Goal: Find contact information: Find contact information

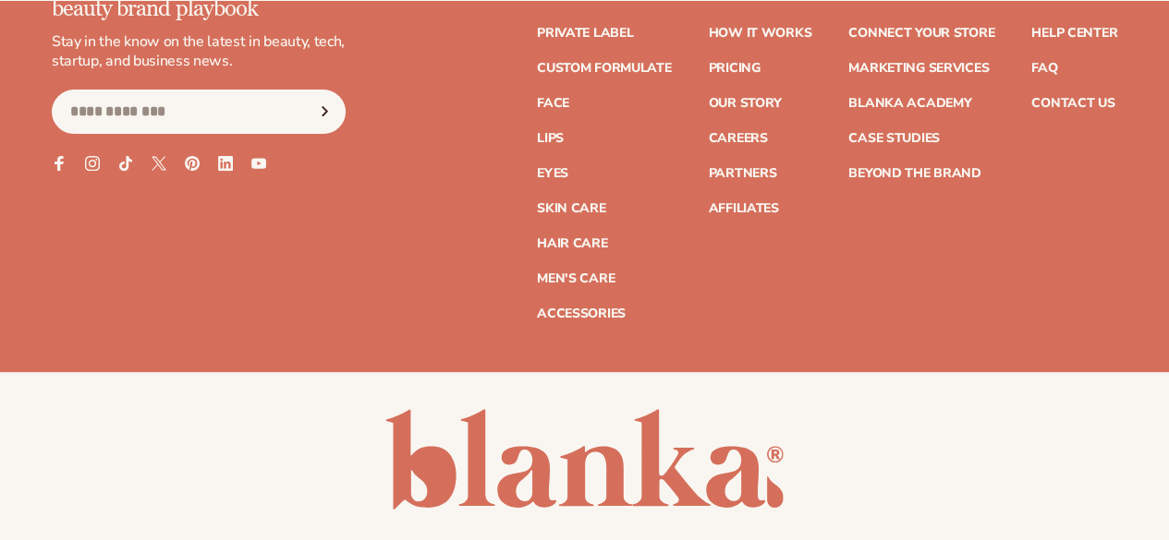
scroll to position [7309, 0]
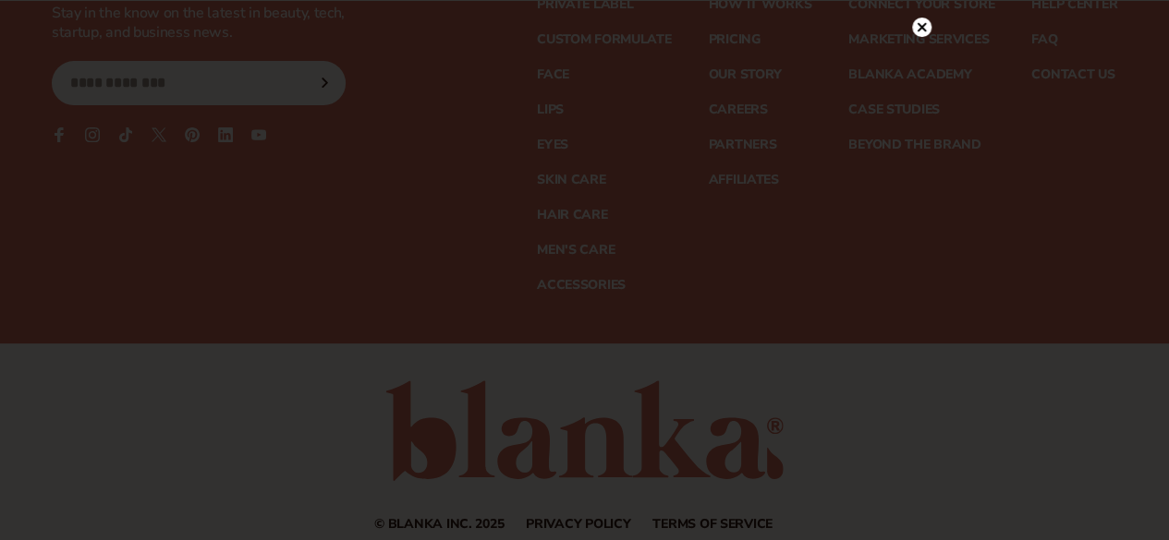
drag, startPoint x: 1177, startPoint y: 38, endPoint x: 1179, endPoint y: 502, distance: 463.8
click at [917, 62] on circle at bounding box center [921, 59] width 19 height 19
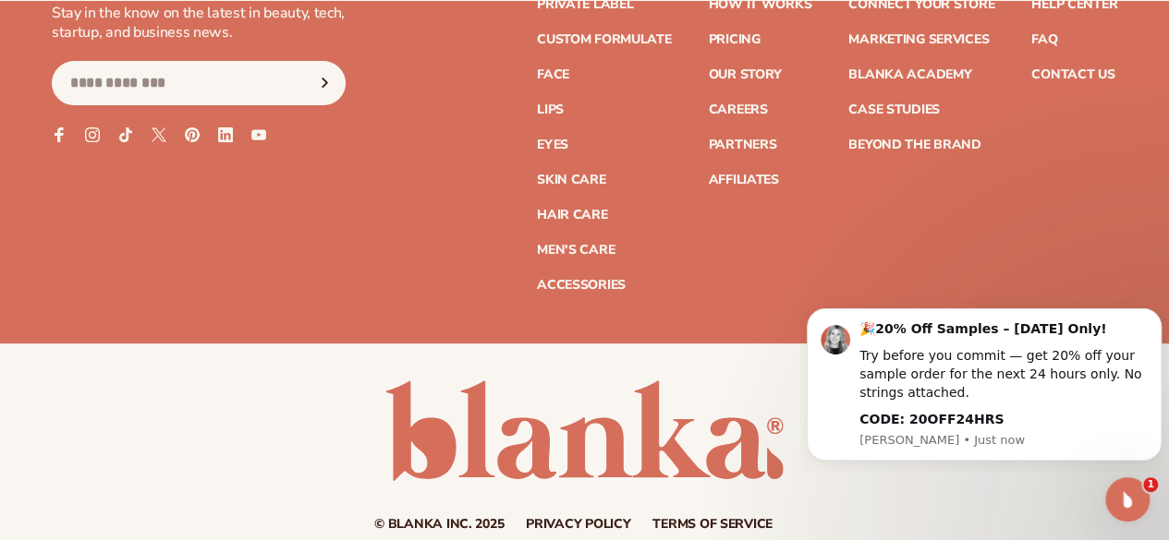
scroll to position [0, 0]
click at [1078, 81] on link "Contact Us" at bounding box center [1072, 74] width 83 height 13
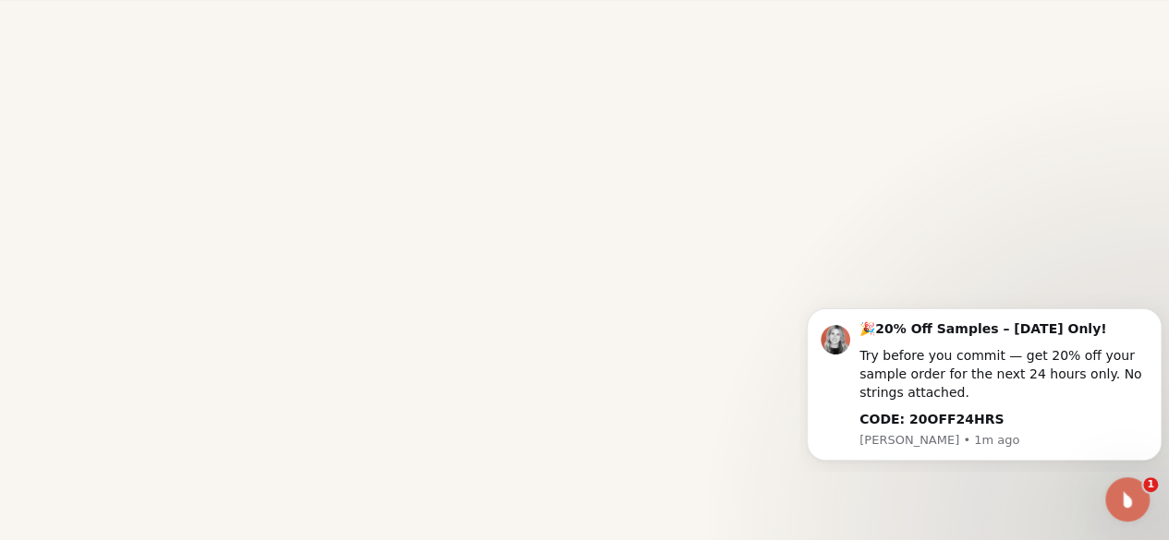
scroll to position [674, 0]
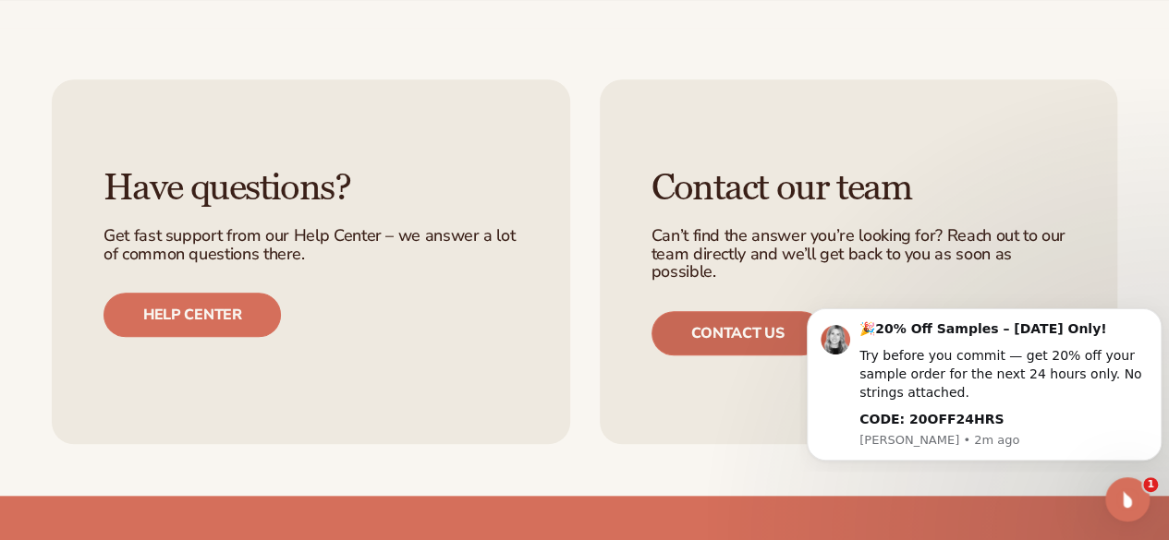
click at [788, 322] on link "Contact us" at bounding box center [737, 333] width 173 height 44
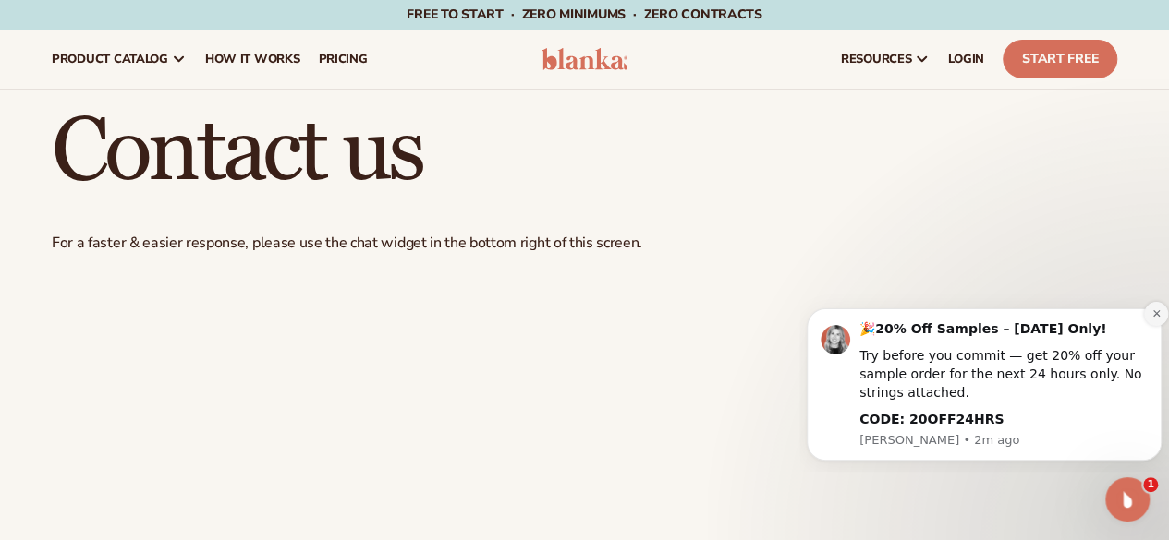
click at [1159, 318] on icon "Dismiss notification" at bounding box center [1156, 314] width 10 height 10
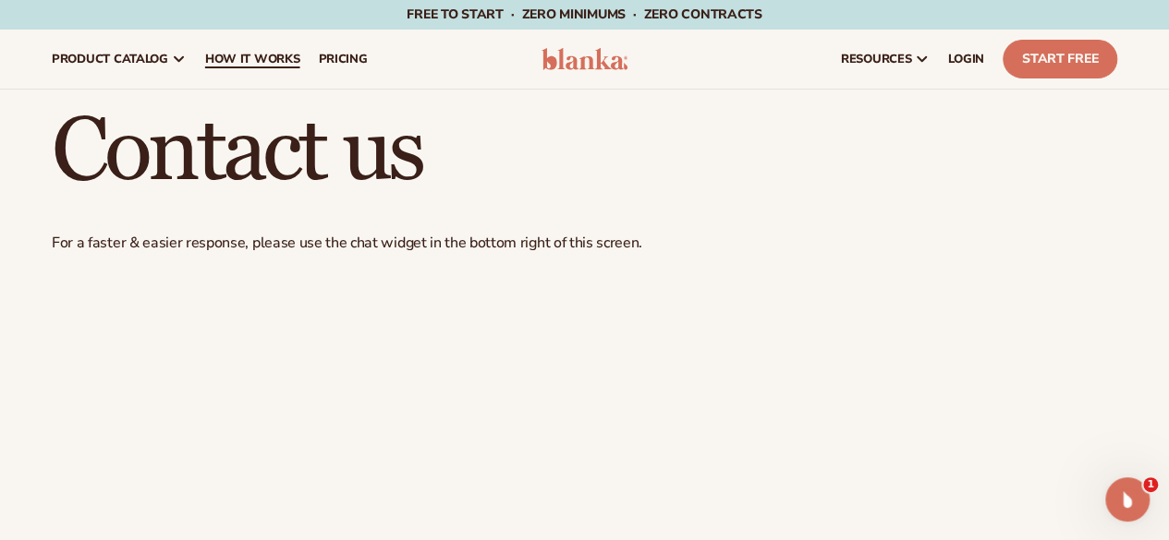
click at [212, 55] on span "How It Works" at bounding box center [252, 59] width 95 height 15
